Goal: Navigation & Orientation: Find specific page/section

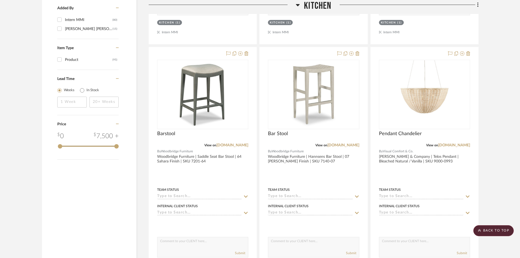
click at [327, 8] on span "Kitchen" at bounding box center [317, 6] width 27 height 12
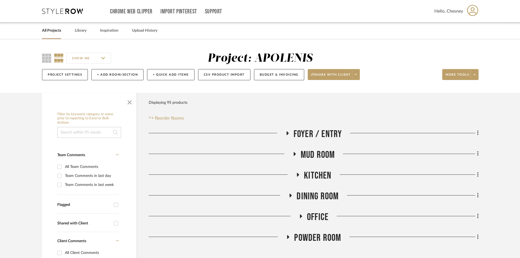
click at [48, 28] on link "All Projects" at bounding box center [51, 30] width 19 height 7
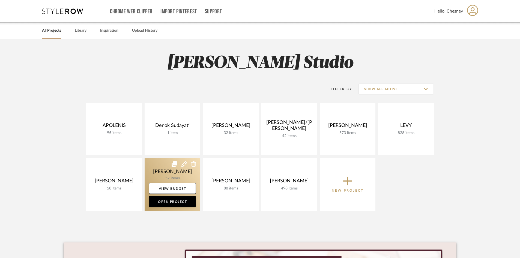
click at [161, 171] on link at bounding box center [172, 184] width 56 height 53
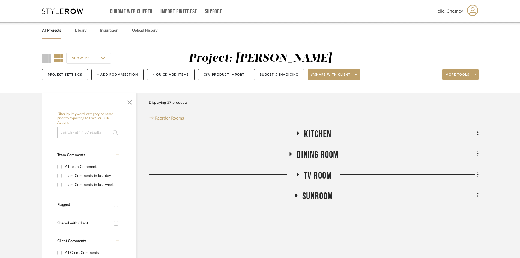
click at [310, 194] on span "SUNROOM" at bounding box center [317, 196] width 31 height 12
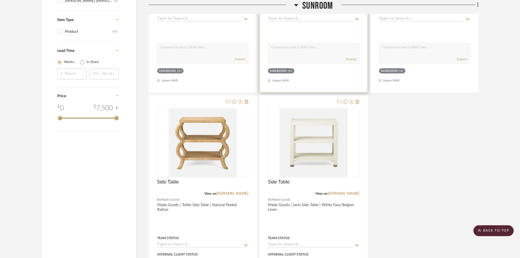
scroll to position [600, 0]
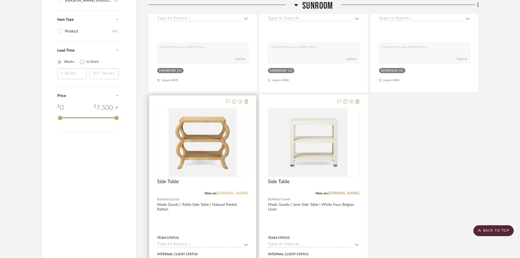
click at [233, 191] on link "[DOMAIN_NAME]" at bounding box center [232, 193] width 32 height 4
